Goal: Check status: Check status

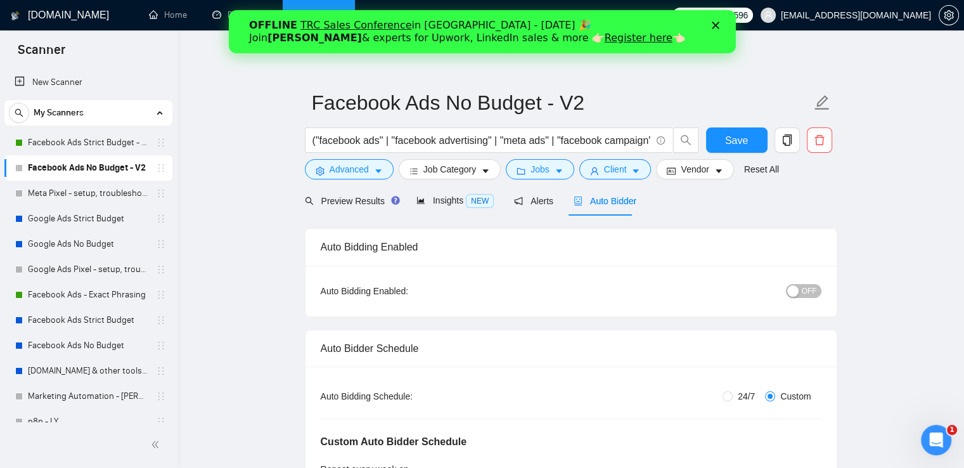
click at [709, 26] on div "OFFLINE TRC Sales Conference in [GEOGRAPHIC_DATA] - [DATE] 🎉 Join [PERSON_NAME]…" at bounding box center [481, 31] width 466 height 33
click at [717, 22] on icon "Закрыть" at bounding box center [715, 26] width 8 height 8
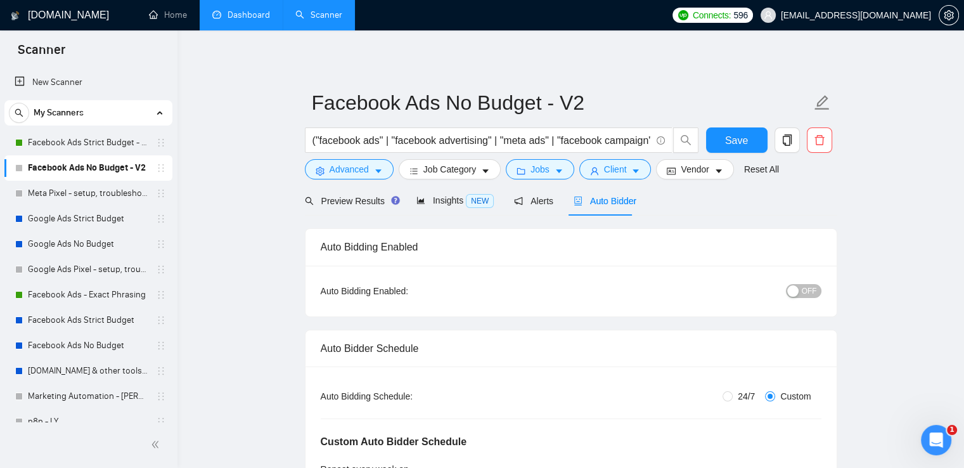
click at [239, 20] on link "Dashboard" at bounding box center [241, 15] width 58 height 11
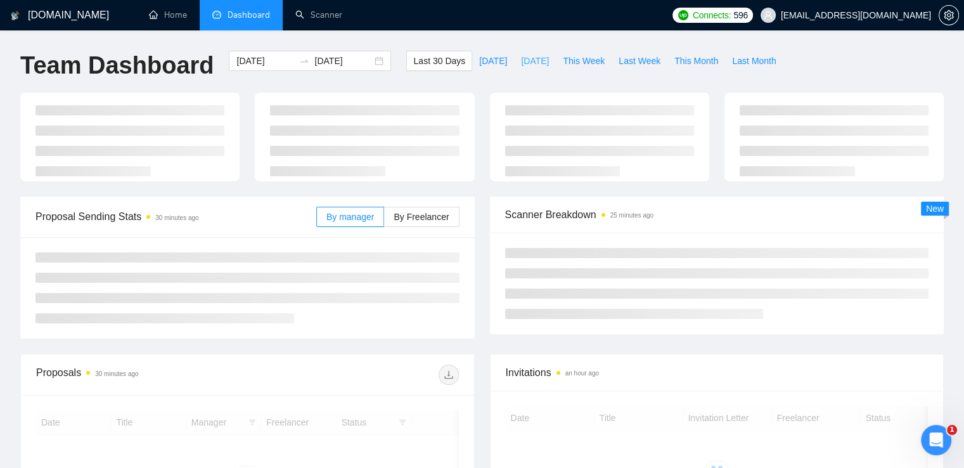
click at [525, 59] on span "[DATE]" at bounding box center [535, 61] width 28 height 14
type input "[DATE]"
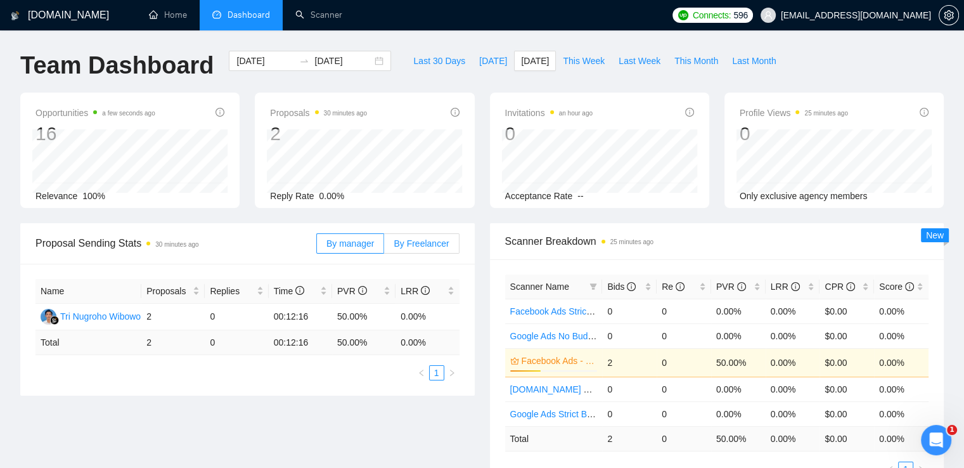
click at [429, 245] on span "By Freelancer" at bounding box center [420, 243] width 55 height 10
click at [384, 246] on input "By Freelancer" at bounding box center [384, 246] width 0 height 0
click at [485, 64] on span "[DATE]" at bounding box center [493, 61] width 28 height 14
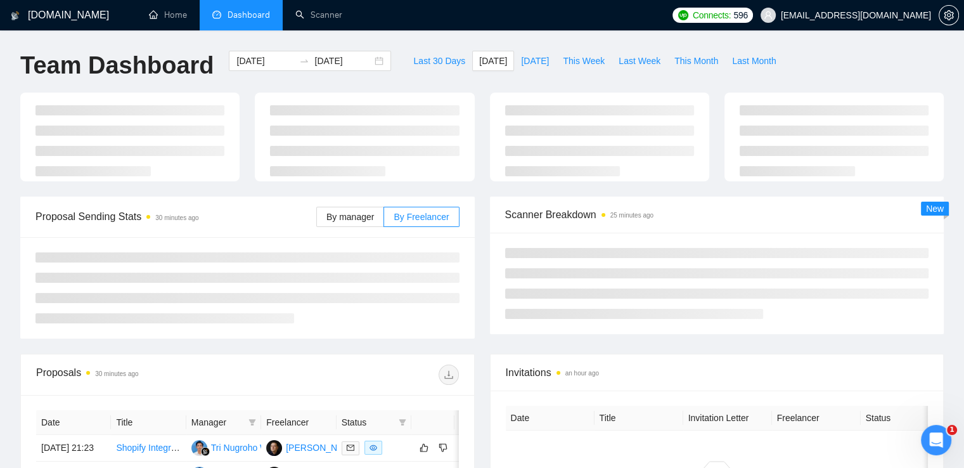
type input "[DATE]"
